Goal: Navigation & Orientation: Find specific page/section

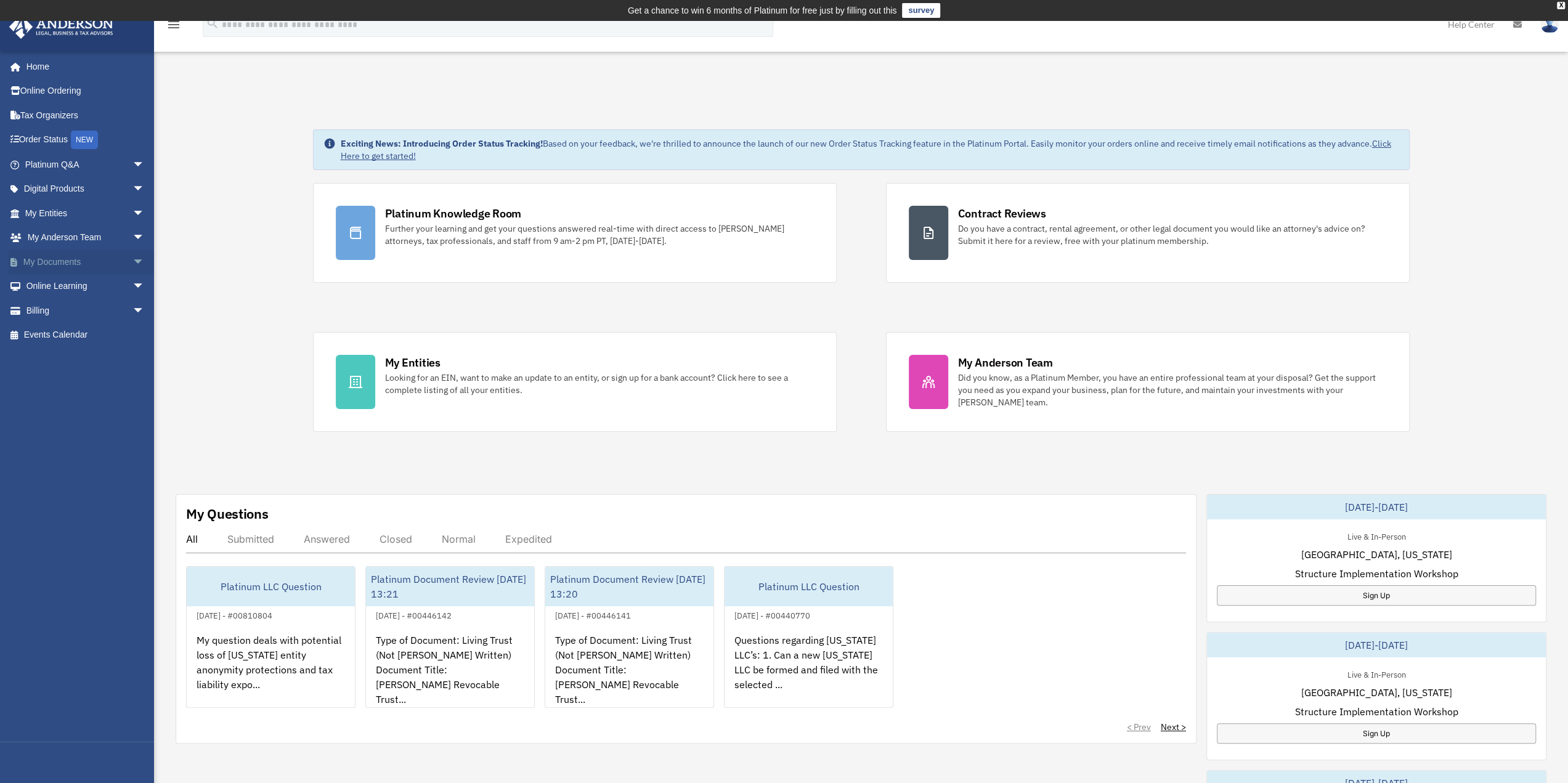
click at [67, 256] on link "My Documents arrow_drop_down" at bounding box center [86, 262] width 154 height 25
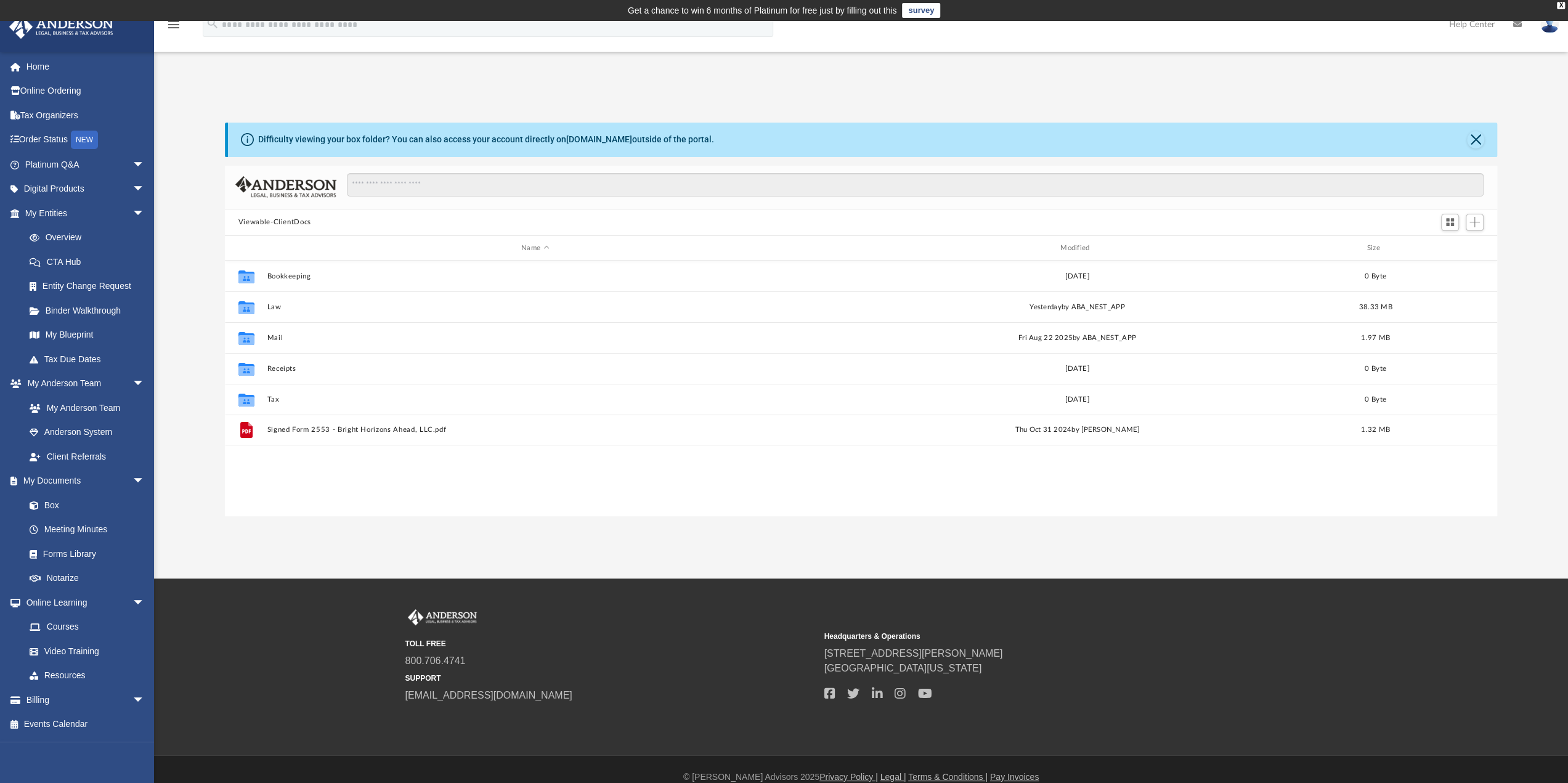
scroll to position [270, 1263]
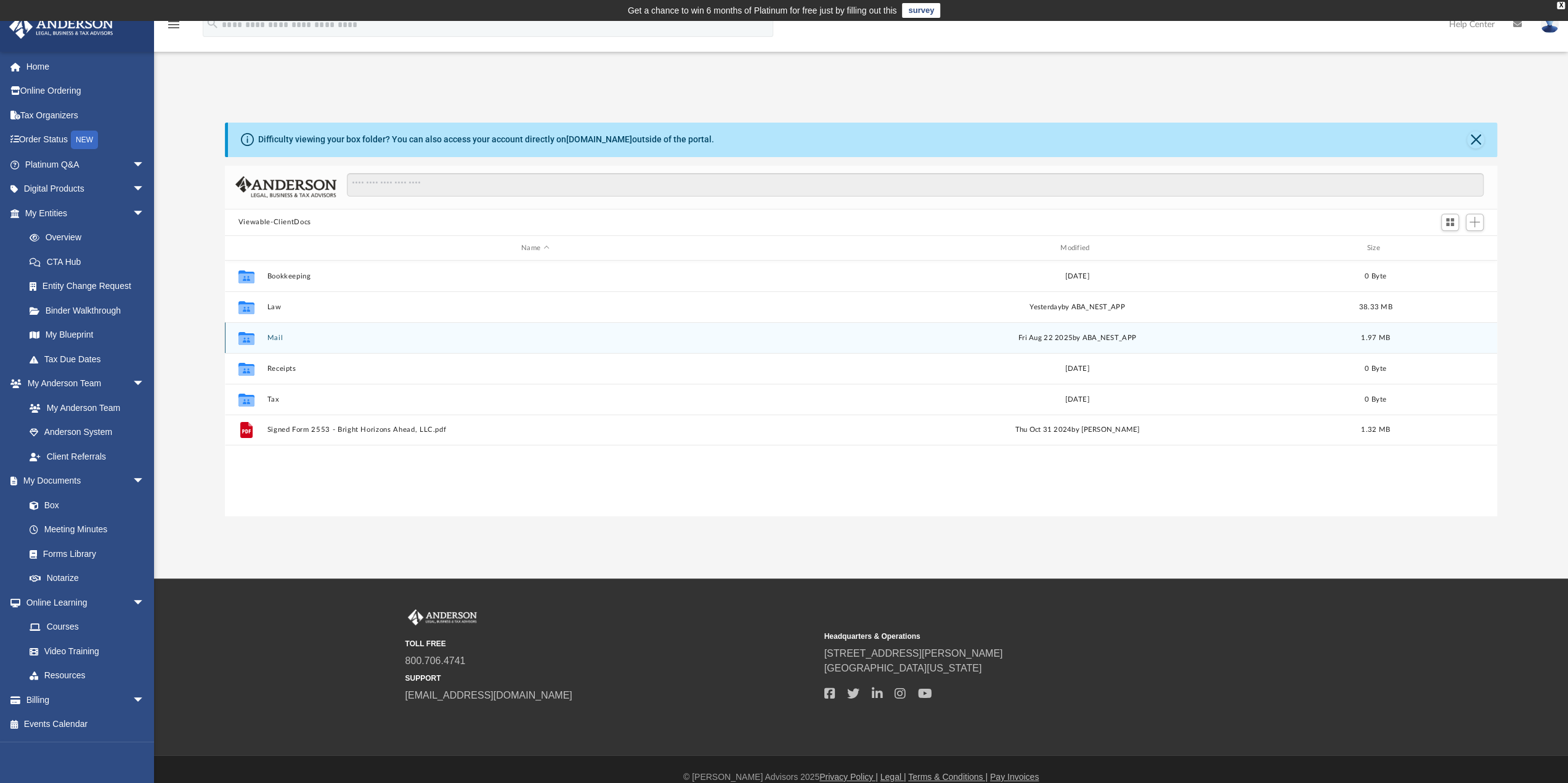
click at [270, 332] on div "Collaborated Folder Mail [DATE] by ABA_NEST_APP 1.97 MB" at bounding box center [861, 337] width 1272 height 30
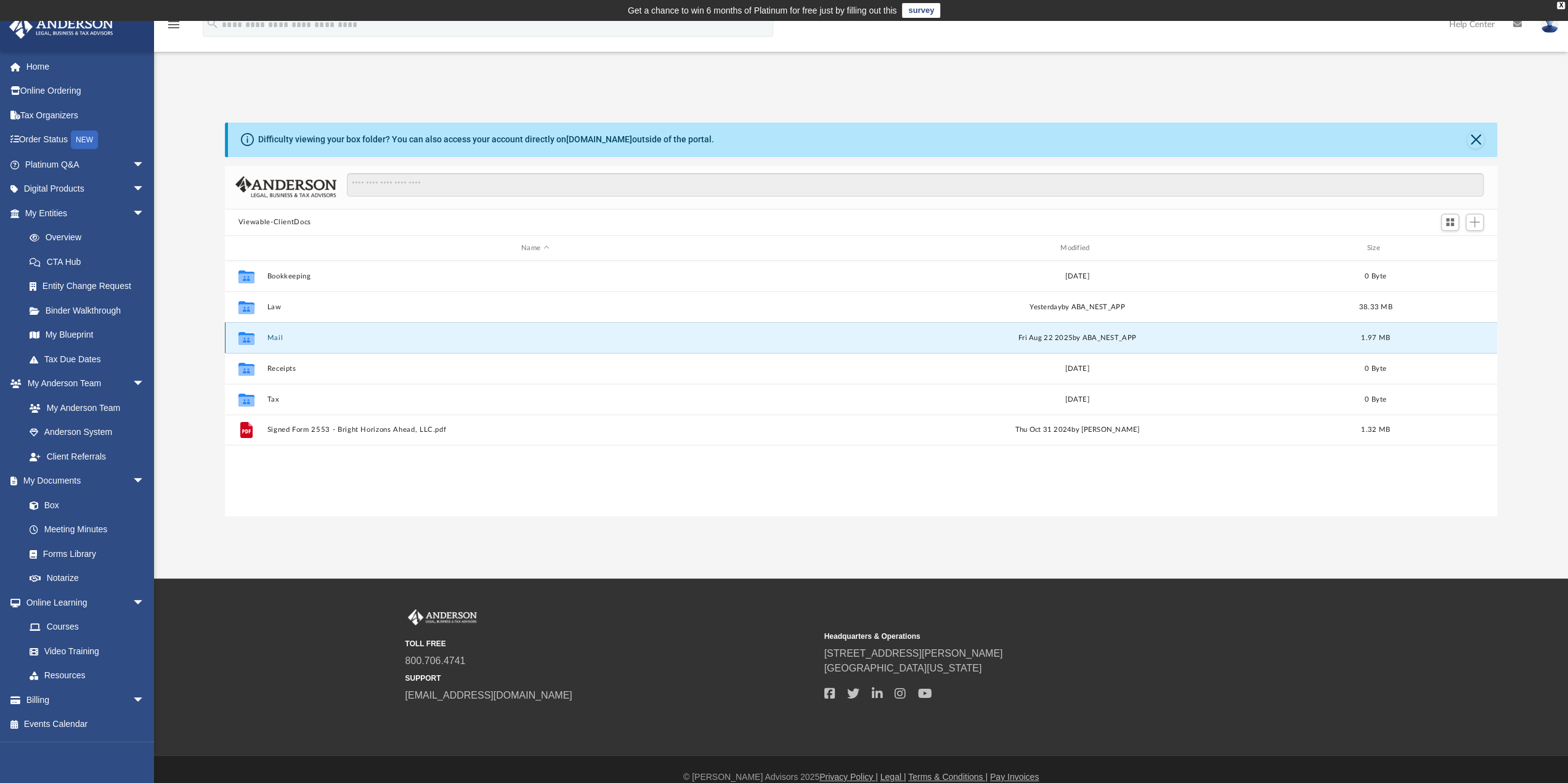
click at [269, 336] on button "Mail" at bounding box center [535, 337] width 537 height 8
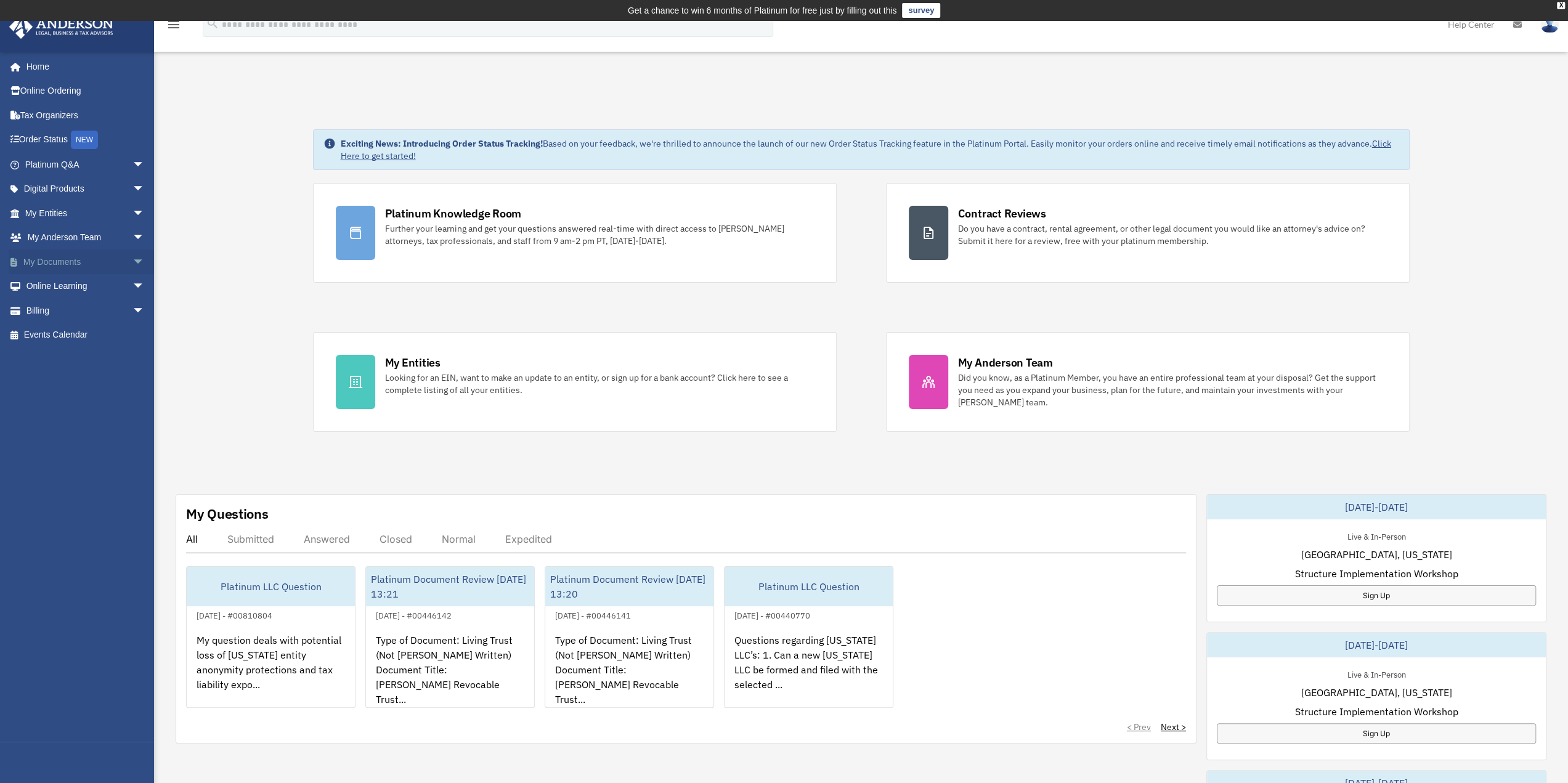
click at [133, 260] on span "arrow_drop_down" at bounding box center [145, 262] width 25 height 25
click at [44, 289] on link "Box" at bounding box center [90, 286] width 146 height 25
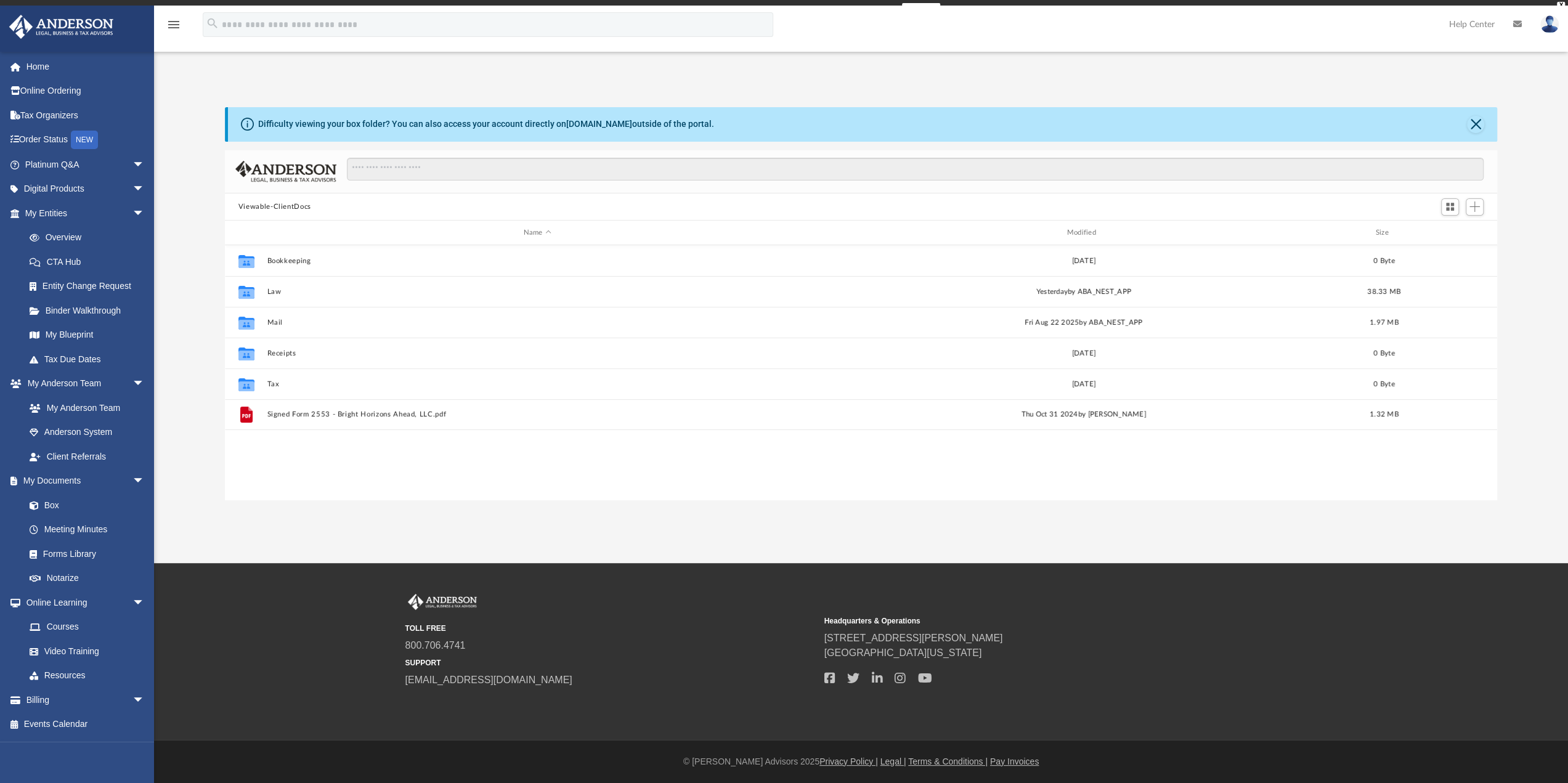
scroll to position [270, 1263]
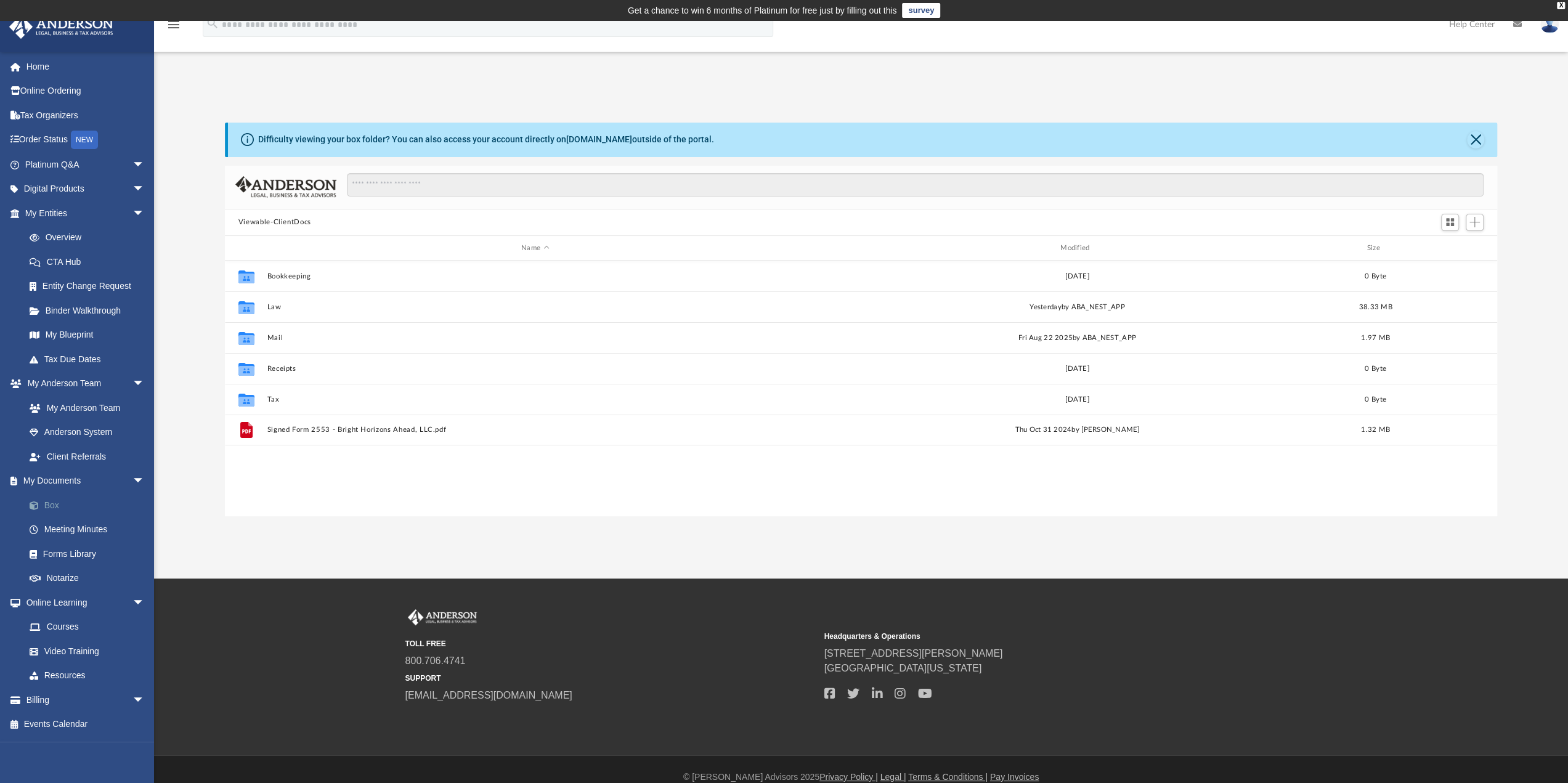
click at [61, 496] on link "Box" at bounding box center [90, 505] width 146 height 25
click at [60, 504] on link "Box" at bounding box center [90, 505] width 146 height 25
click at [133, 211] on span "arrow_drop_down" at bounding box center [145, 213] width 25 height 25
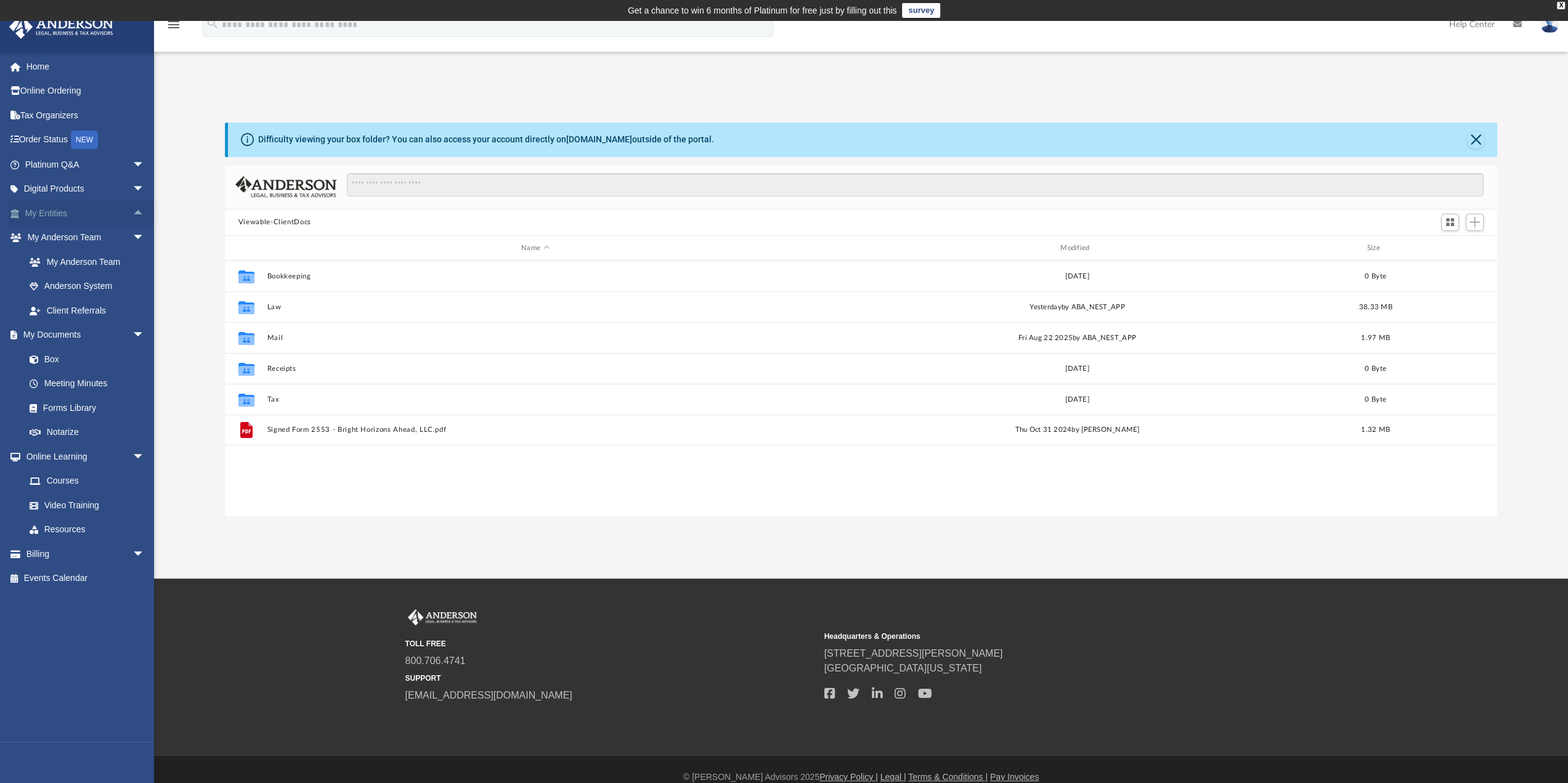
click at [133, 212] on span "arrow_drop_up" at bounding box center [145, 213] width 25 height 25
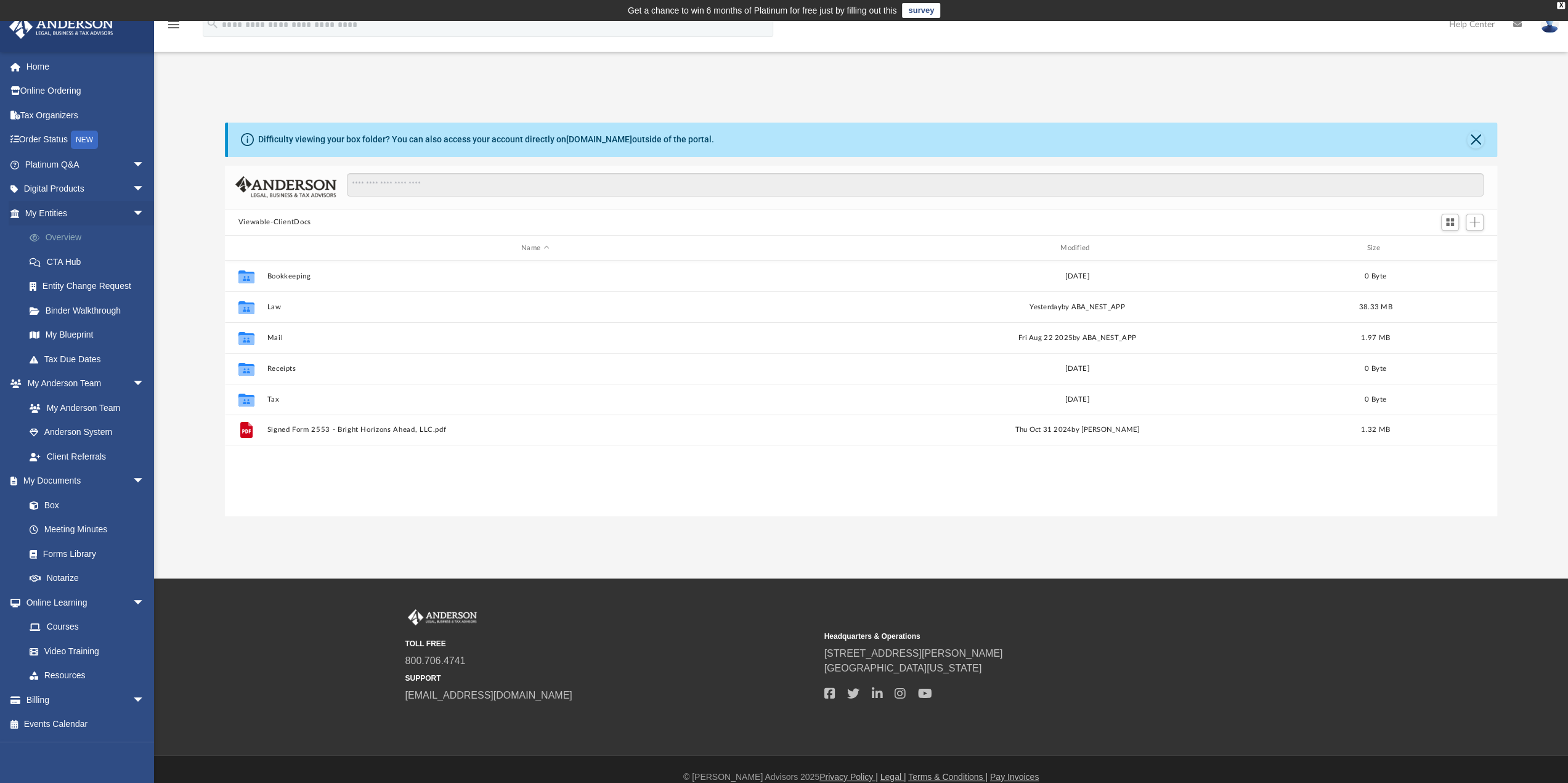
click at [73, 236] on link "Overview" at bounding box center [90, 238] width 146 height 25
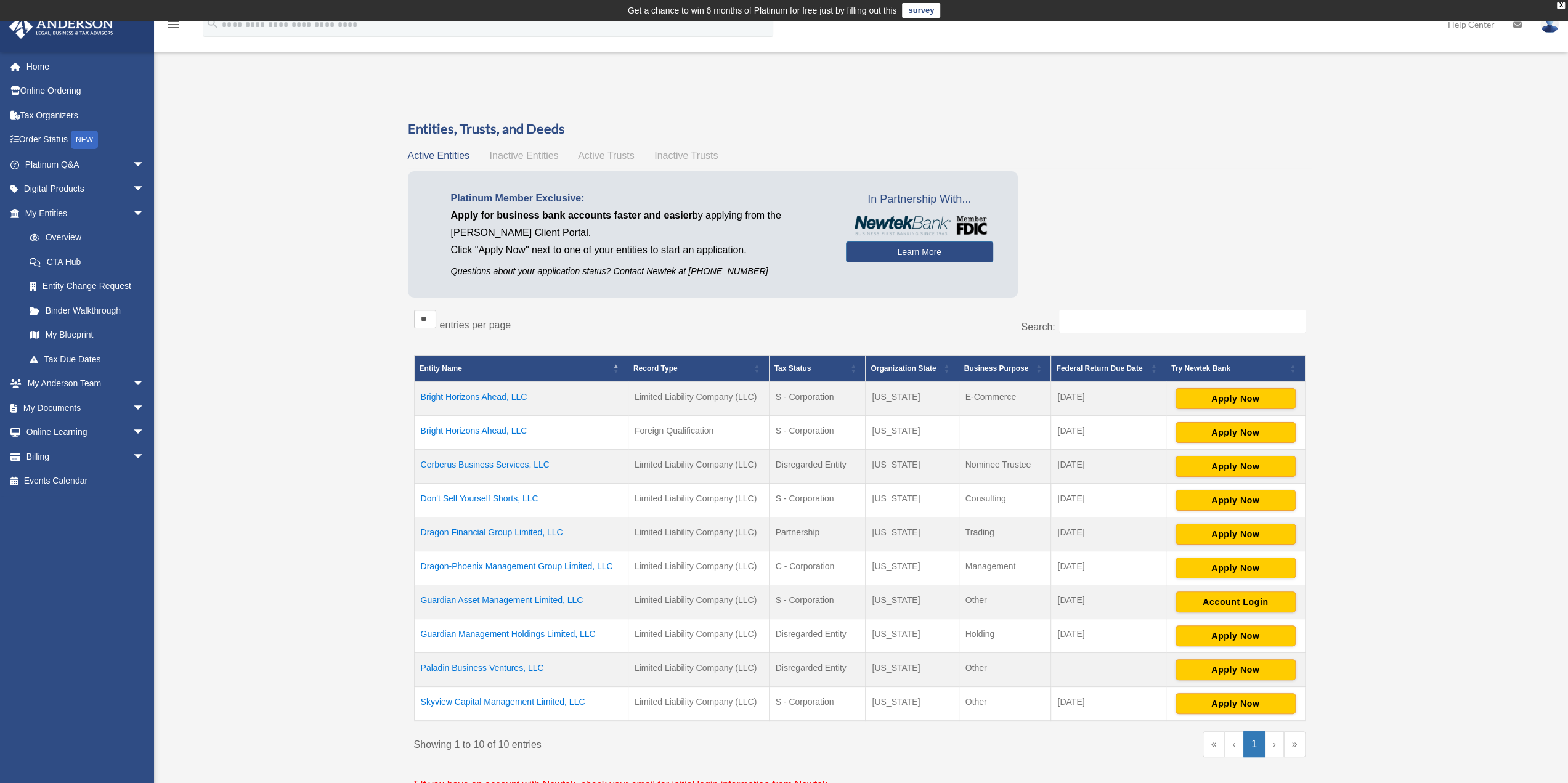
click at [508, 494] on td "Don't Sell Yourself Shorts, LLC" at bounding box center [521, 500] width 214 height 34
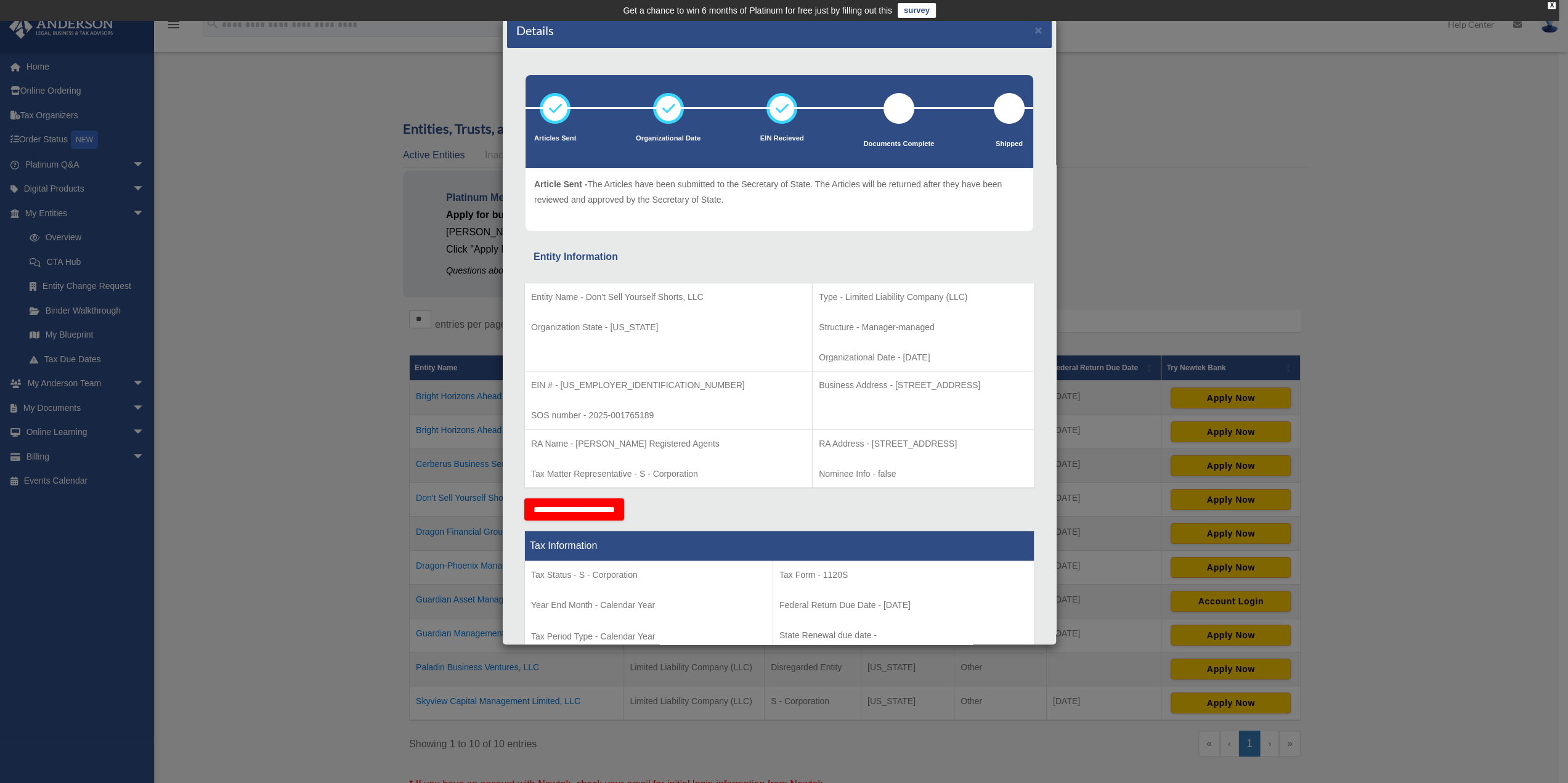
scroll to position [10, 0]
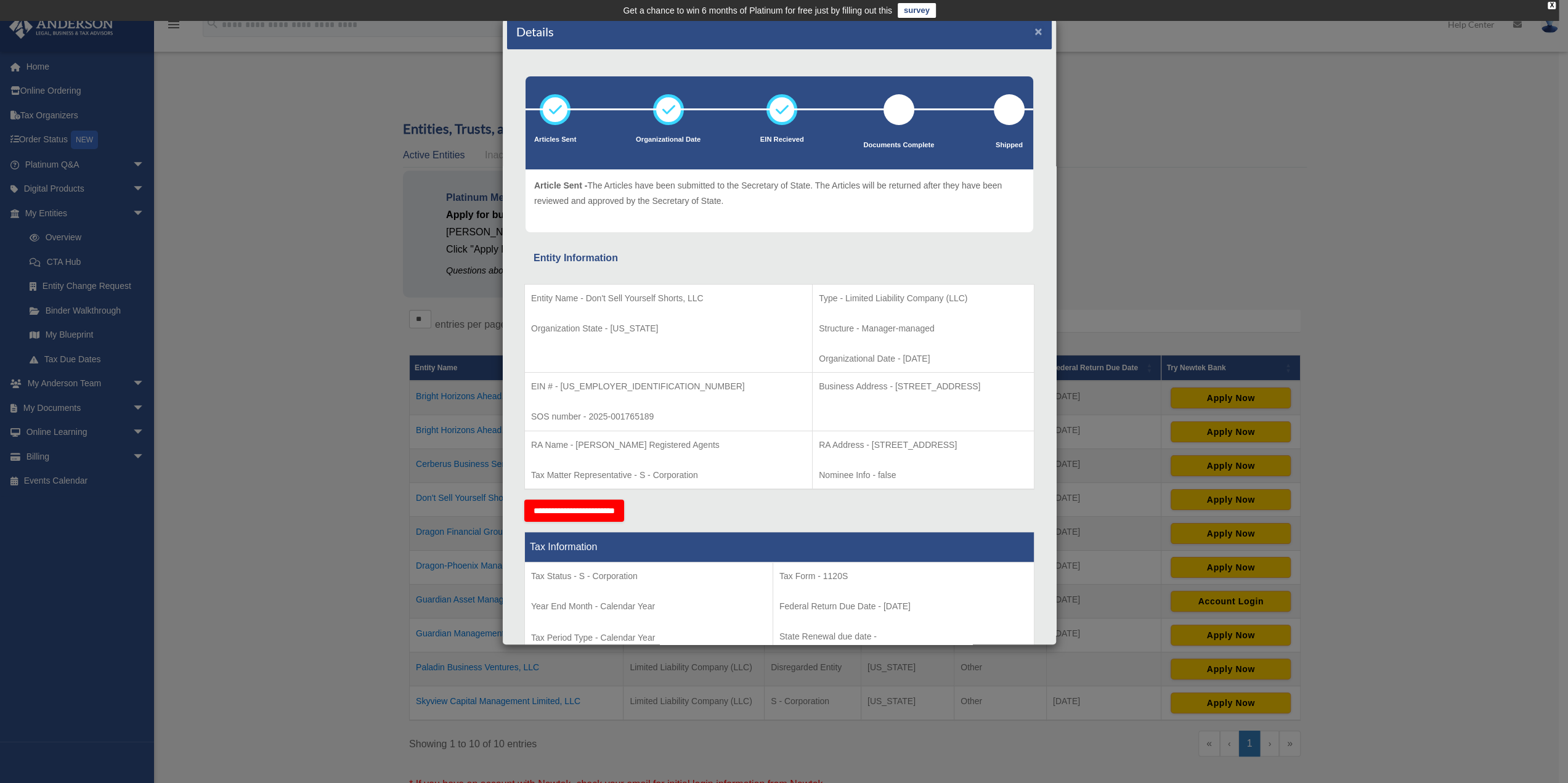
click at [1034, 32] on button "×" at bounding box center [1038, 31] width 8 height 13
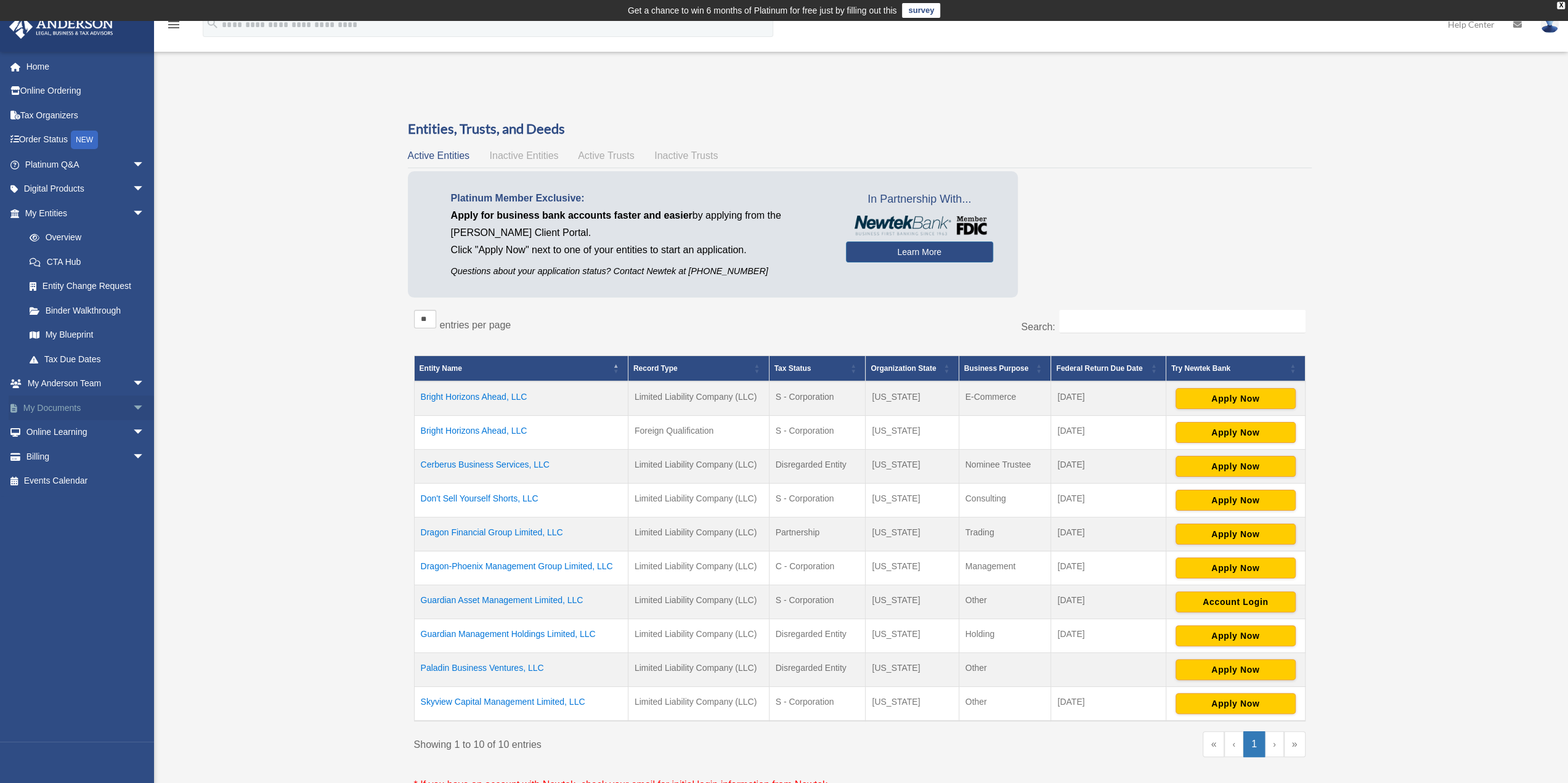
click at [133, 405] on span "arrow_drop_down" at bounding box center [145, 407] width 25 height 25
click at [42, 433] on span at bounding box center [40, 432] width 8 height 9
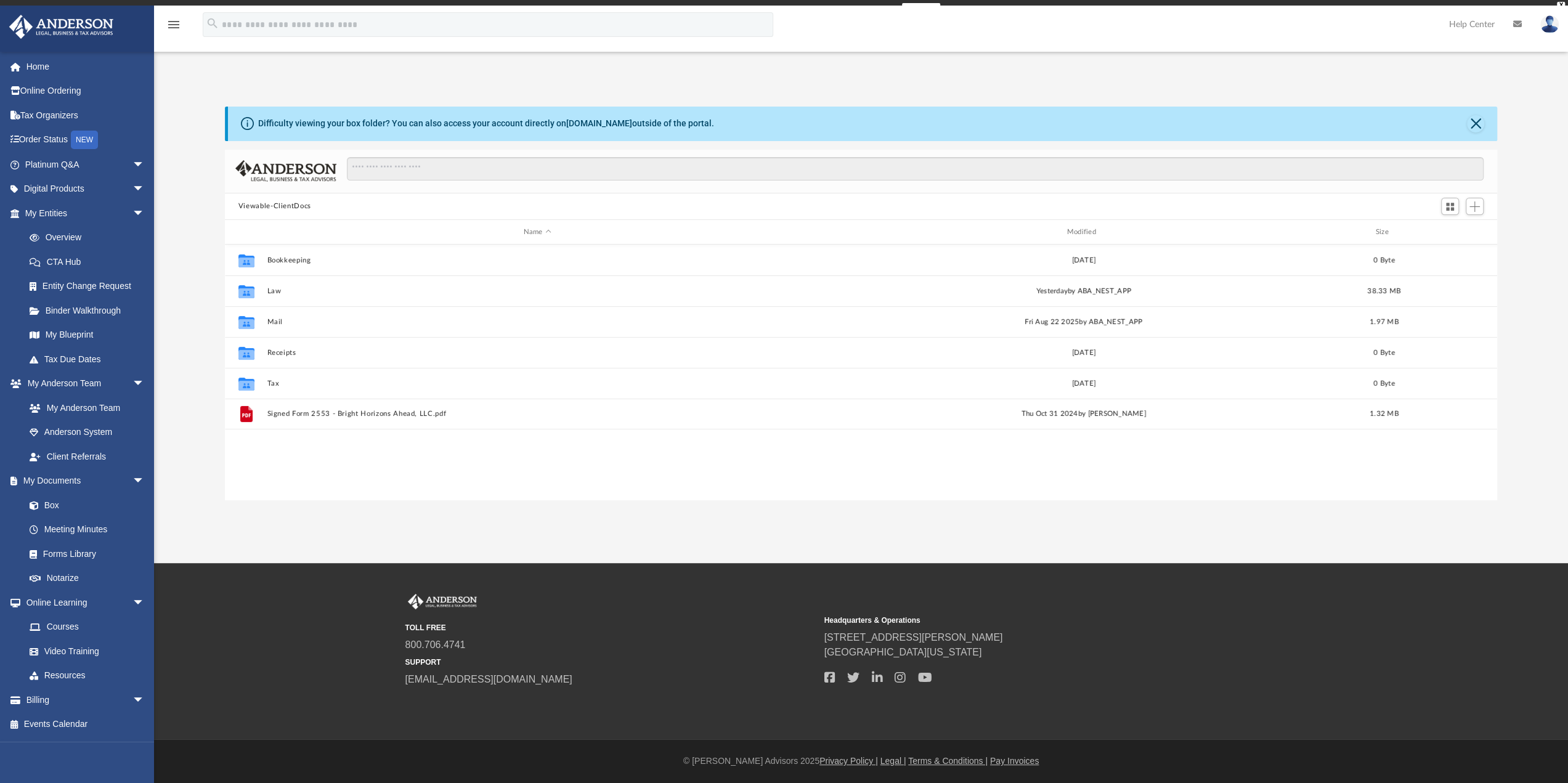
scroll to position [270, 1263]
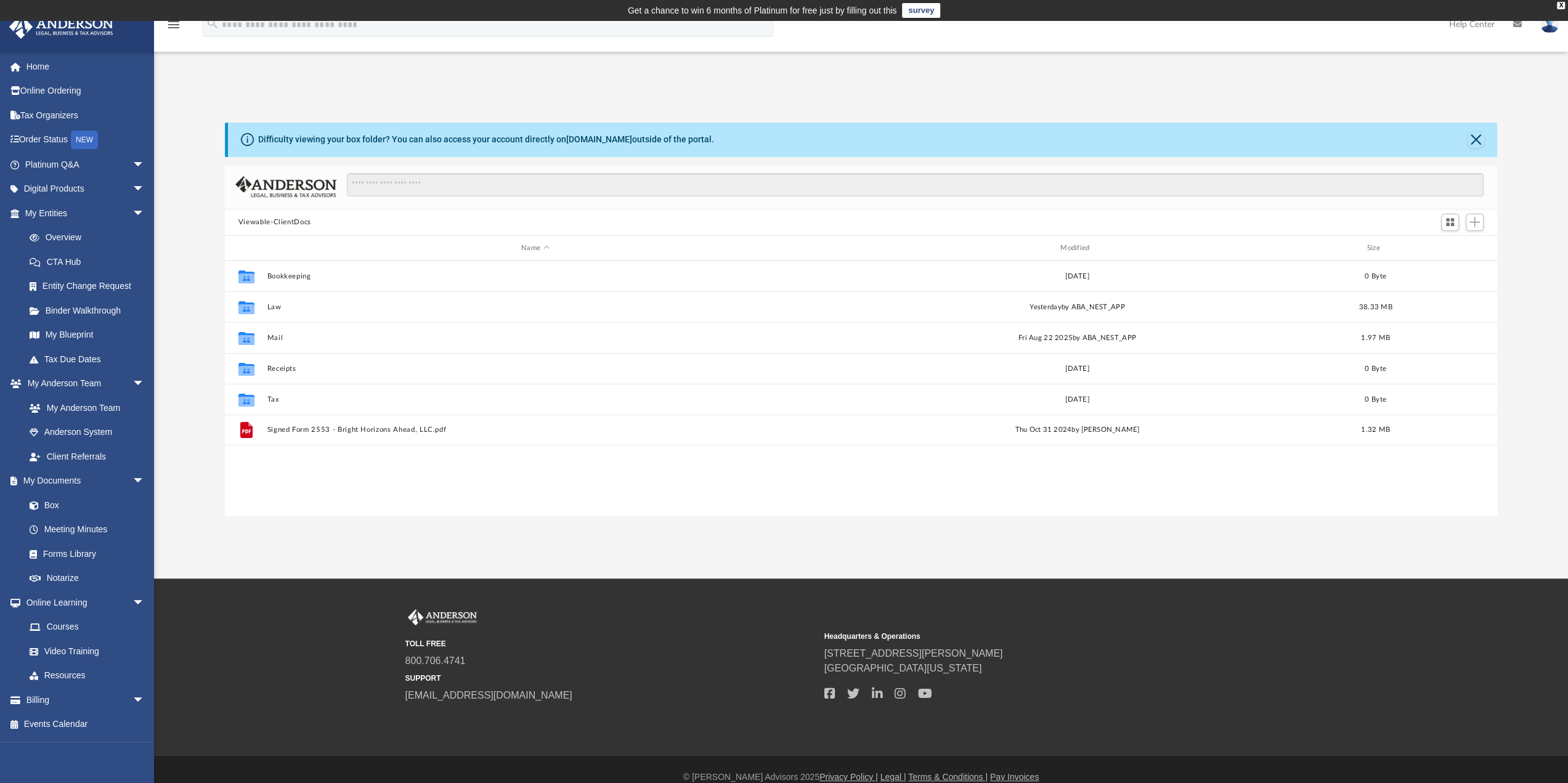
click at [1546, 26] on img at bounding box center [1549, 24] width 18 height 18
click at [1332, 103] on link "Logout" at bounding box center [1365, 107] width 123 height 25
